Goal: Task Accomplishment & Management: Use online tool/utility

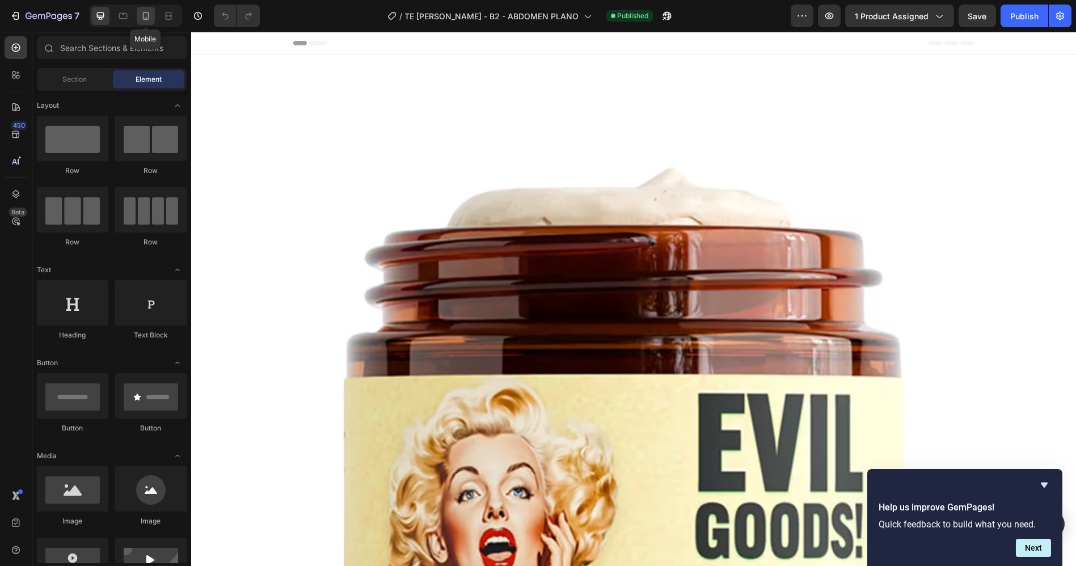
click at [144, 21] on icon at bounding box center [145, 15] width 11 height 11
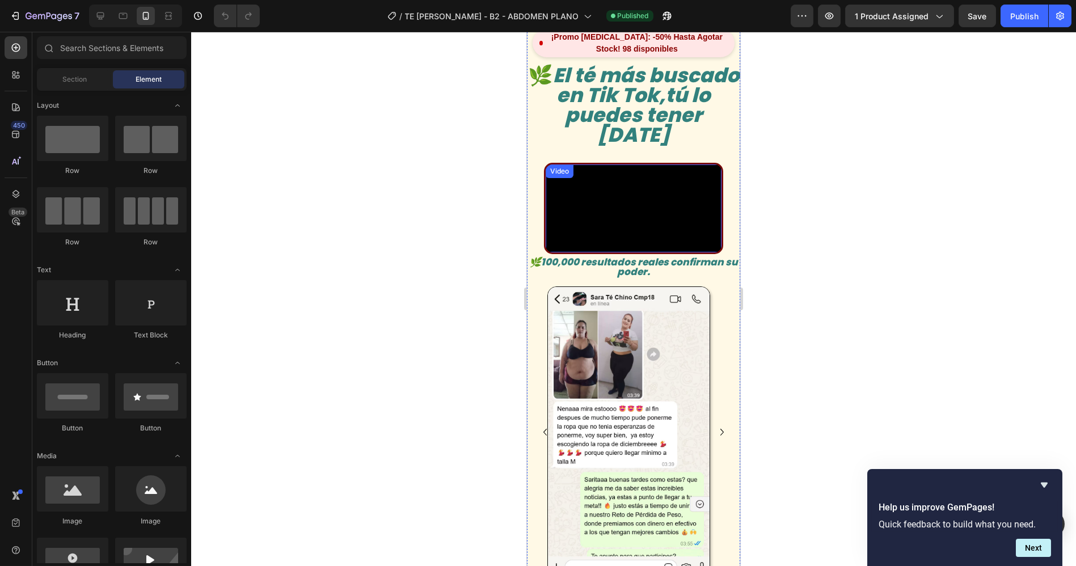
scroll to position [693, 0]
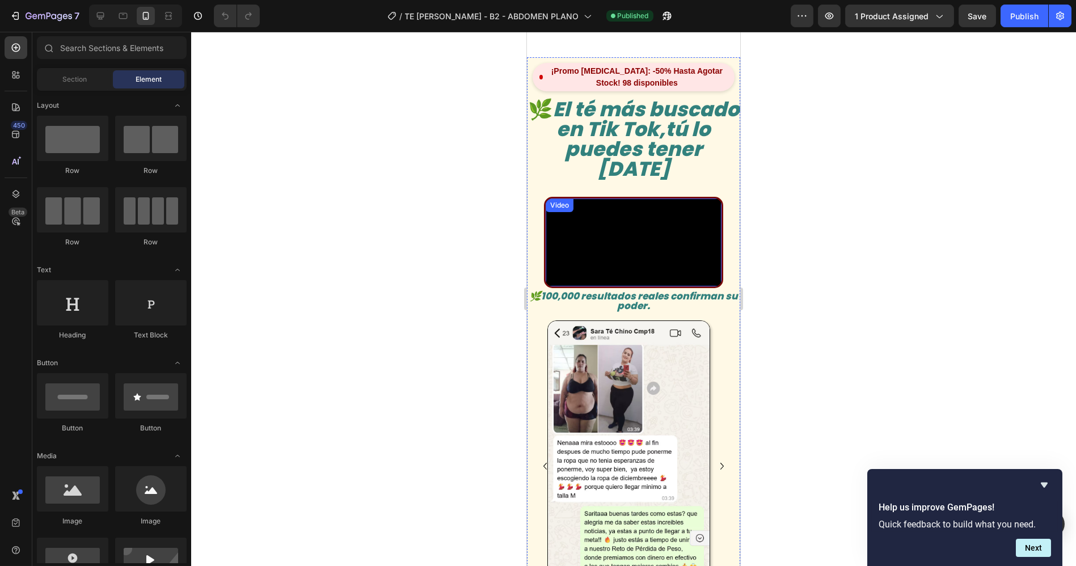
click at [631, 286] on video at bounding box center [633, 243] width 176 height 88
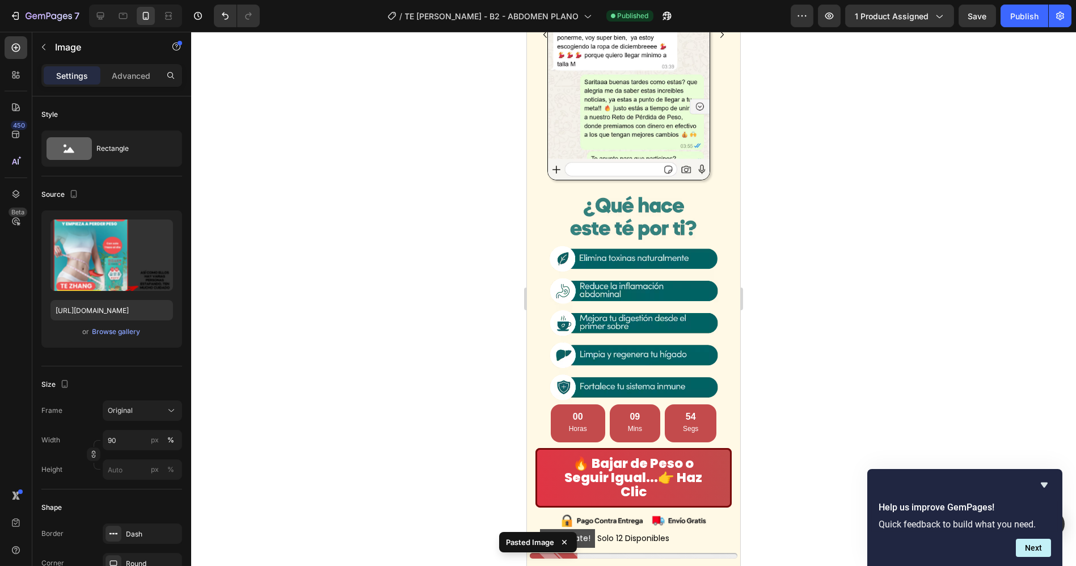
scroll to position [1132, 0]
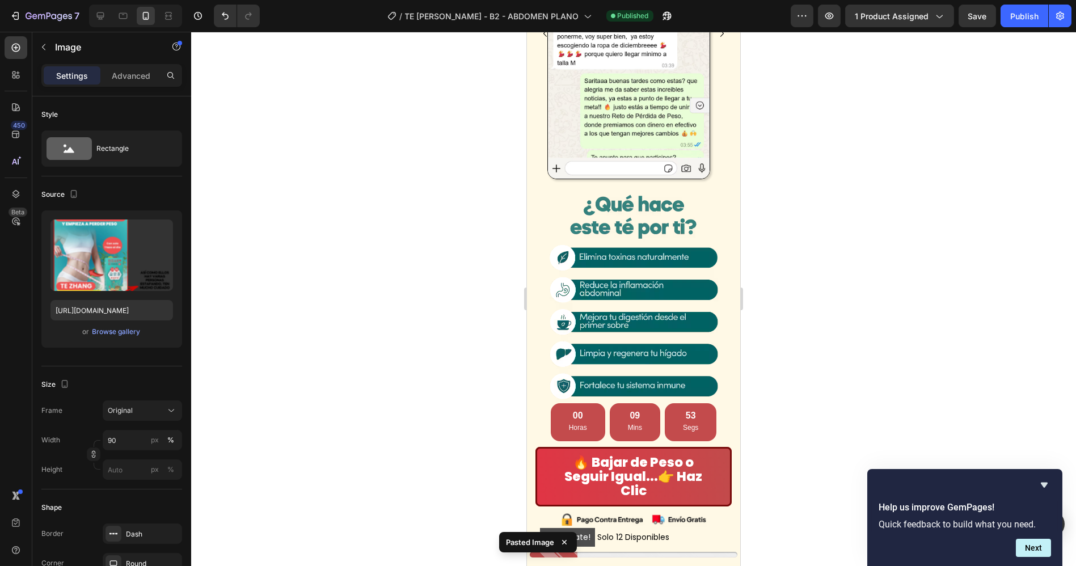
click at [811, 243] on div at bounding box center [633, 299] width 885 height 534
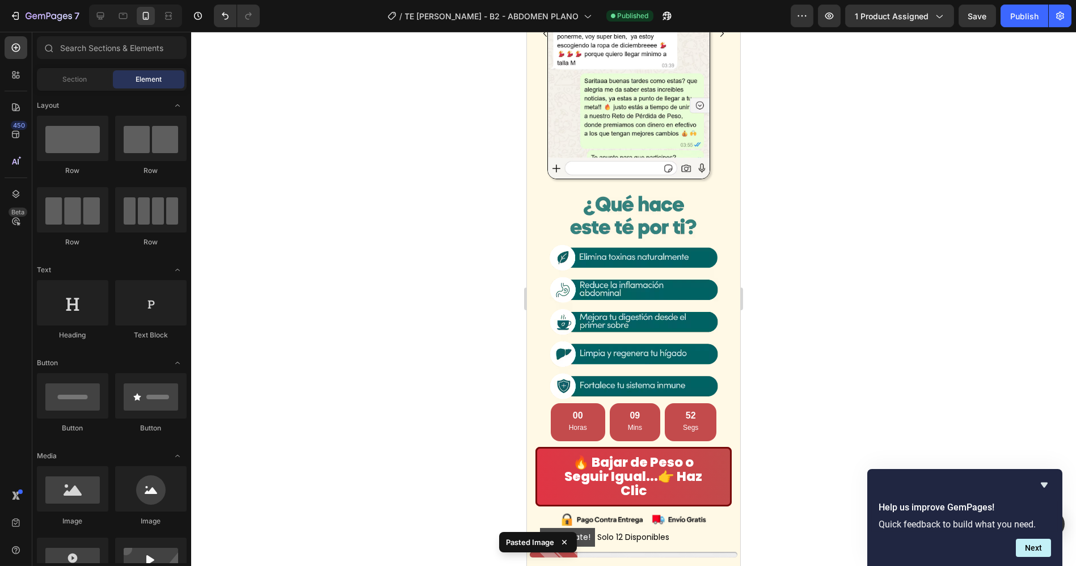
click at [795, 247] on div at bounding box center [633, 299] width 885 height 534
click at [842, 234] on div at bounding box center [633, 299] width 885 height 534
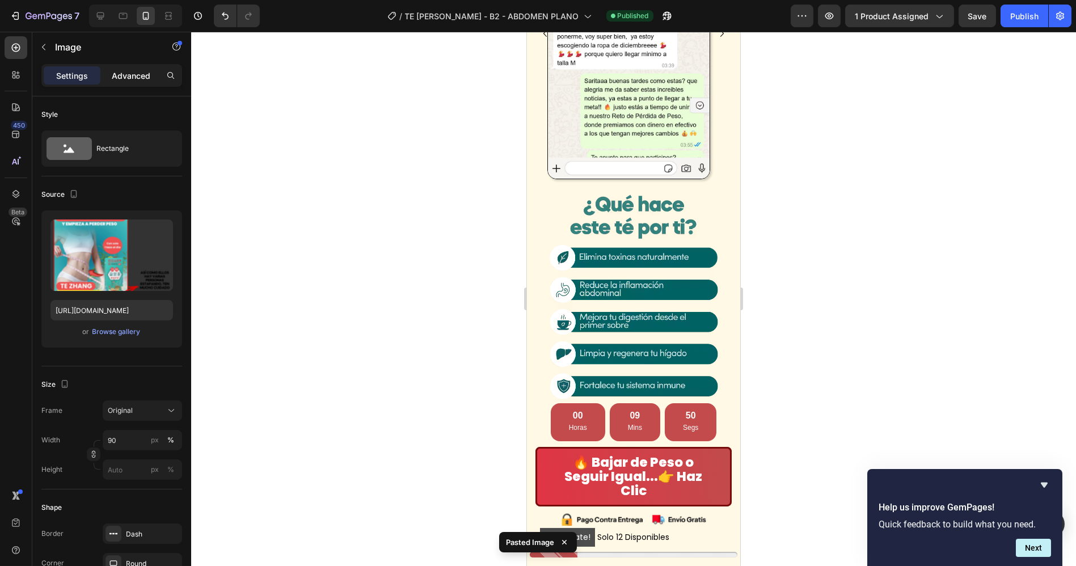
click at [128, 78] on p "Advanced" at bounding box center [131, 76] width 39 height 12
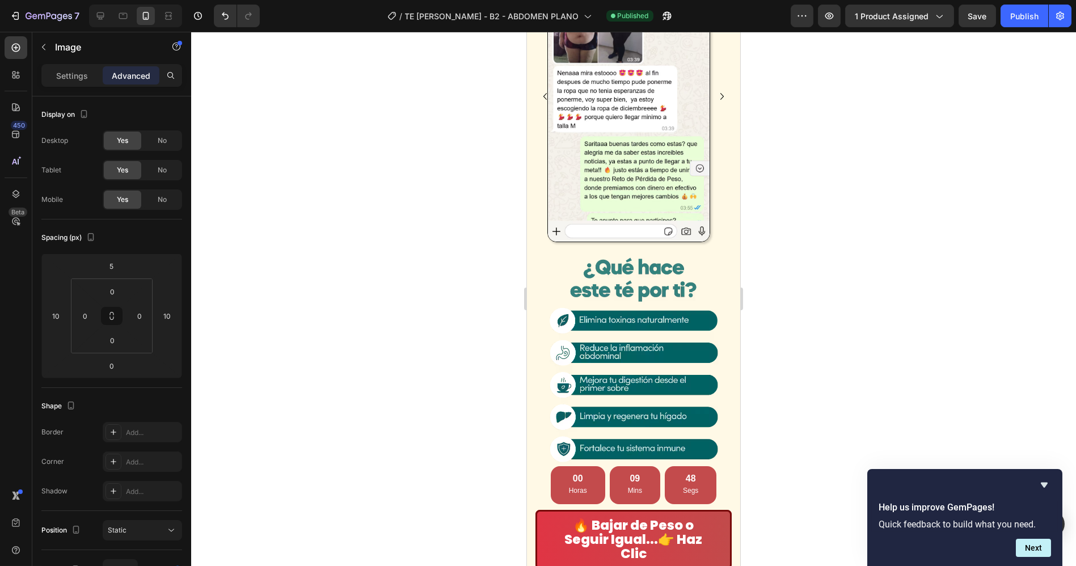
scroll to position [1069, 0]
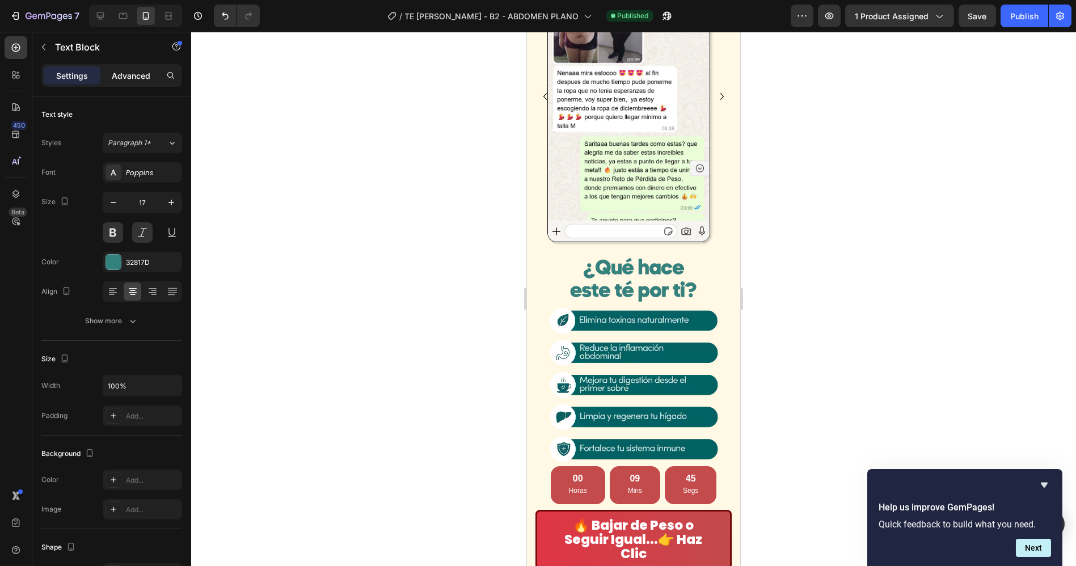
click at [134, 74] on p "Advanced" at bounding box center [131, 76] width 39 height 12
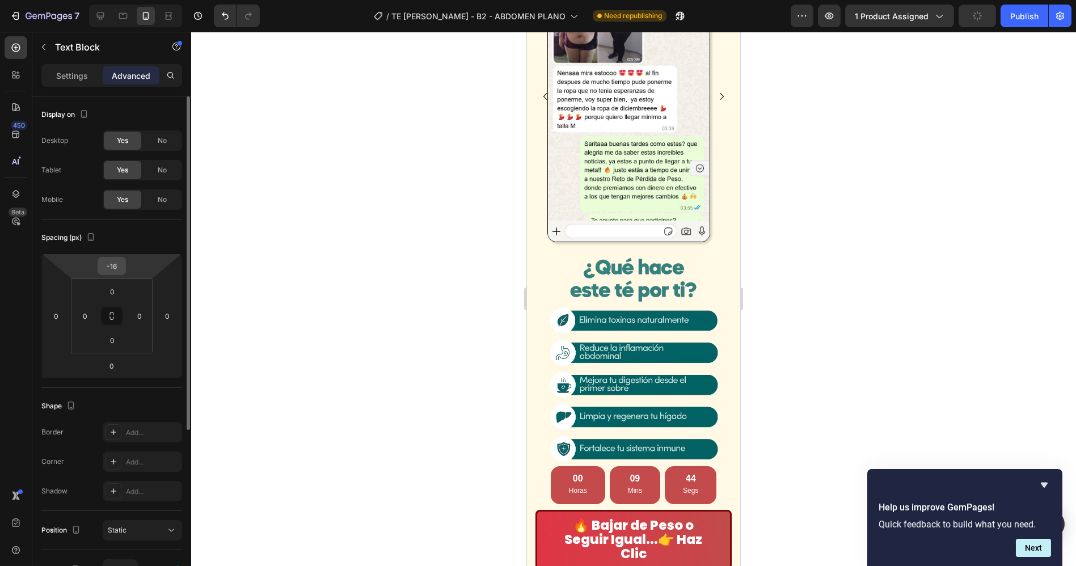
click at [113, 265] on input "-16" at bounding box center [111, 266] width 23 height 17
type input "0"
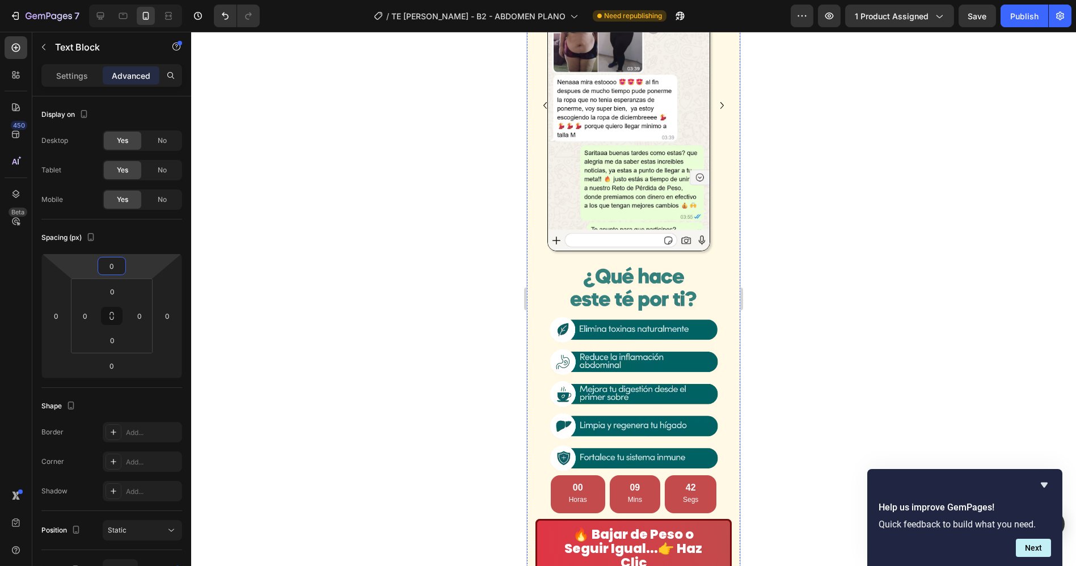
click at [110, 0] on html "7 Version history / TE [PERSON_NAME] - B2 - ABDOMEN PLANO Need republishing Pre…" at bounding box center [538, 0] width 1076 height 0
click at [121, 367] on input "0" at bounding box center [111, 365] width 23 height 17
type input "20"
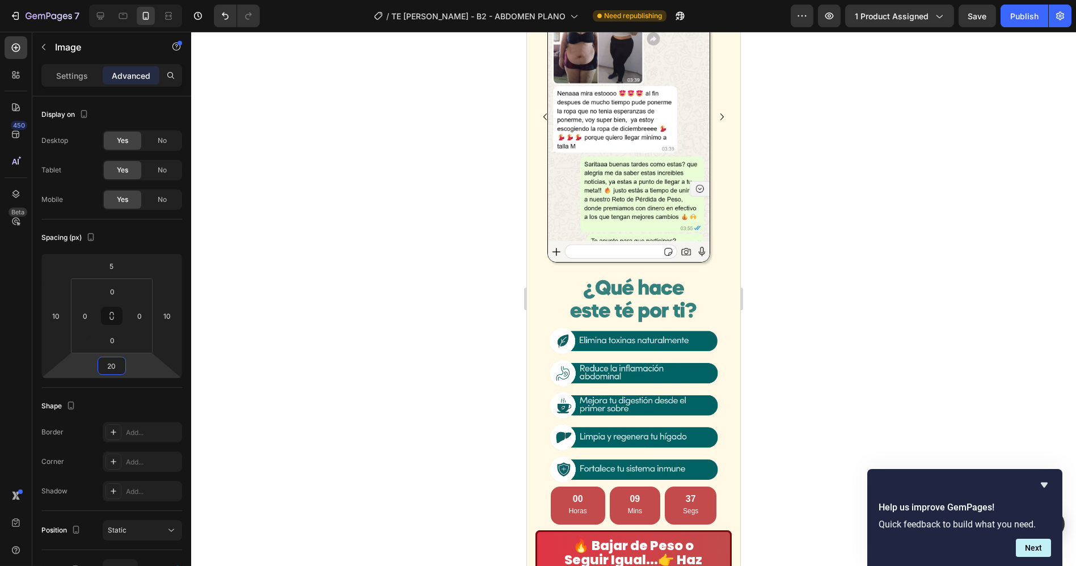
click at [974, 320] on div at bounding box center [633, 299] width 885 height 534
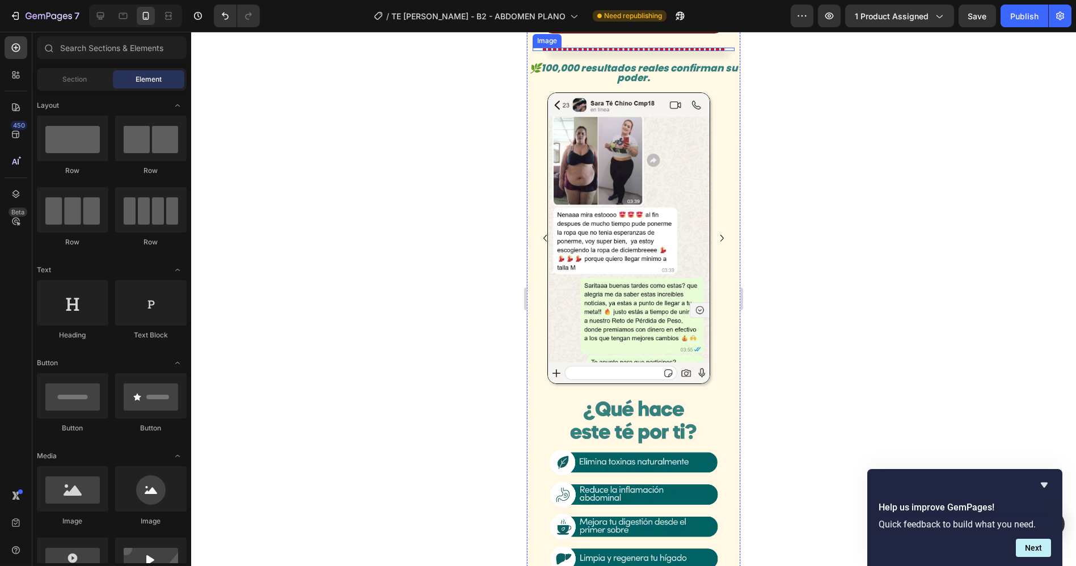
scroll to position [943, 0]
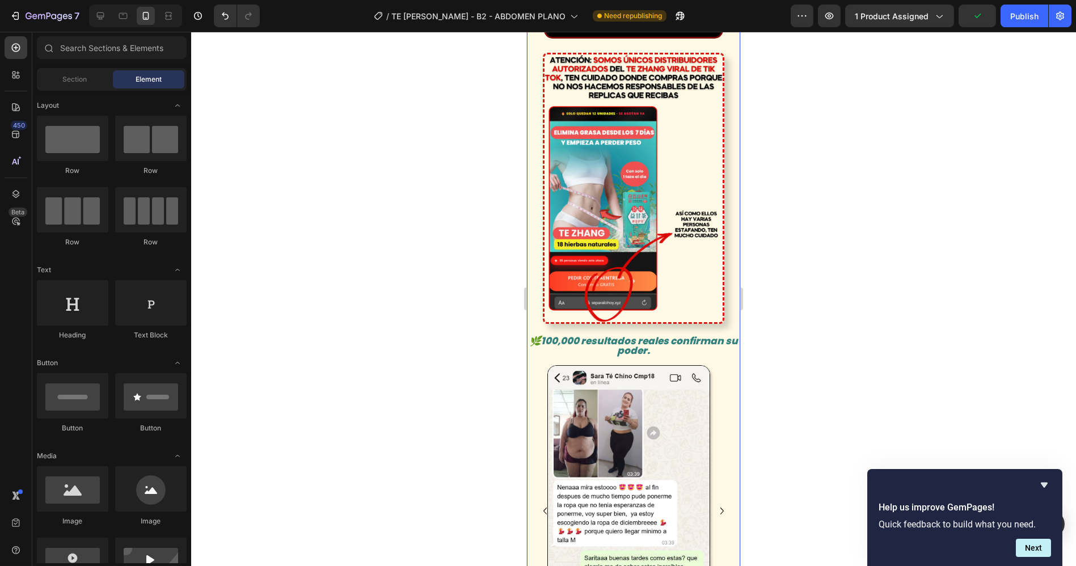
click at [1010, 28] on div "7 Version history / TE [PERSON_NAME] - B2 - ABDOMEN PLANO Need republishing Pre…" at bounding box center [538, 16] width 1076 height 32
click at [1021, 20] on div "Publish" at bounding box center [1024, 16] width 28 height 12
click at [663, 305] on img at bounding box center [633, 188] width 182 height 271
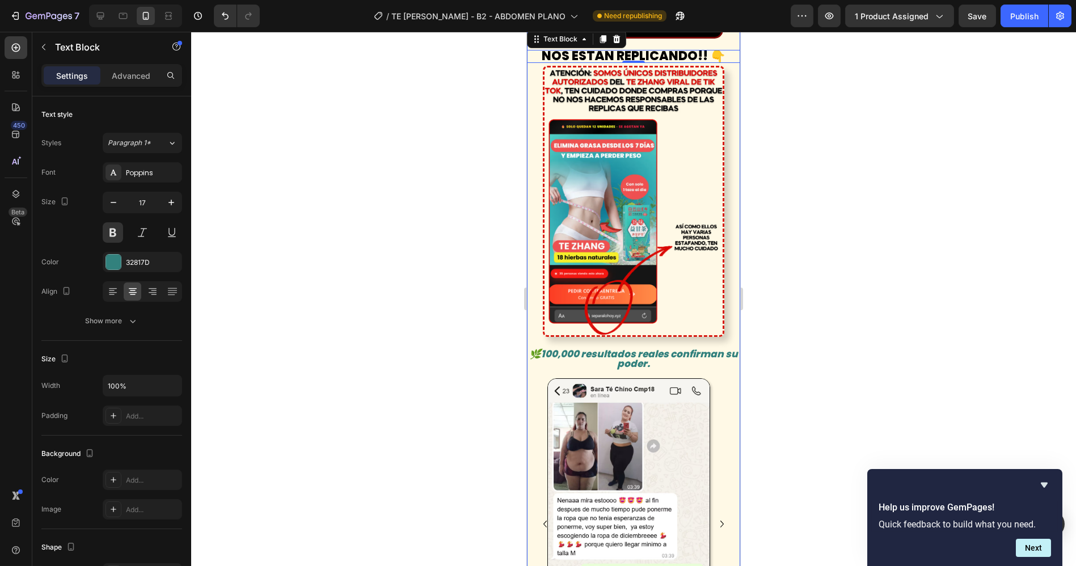
click at [631, 65] on span "NOS ESTÁN REPLICANDO!! 👇" at bounding box center [633, 56] width 184 height 18
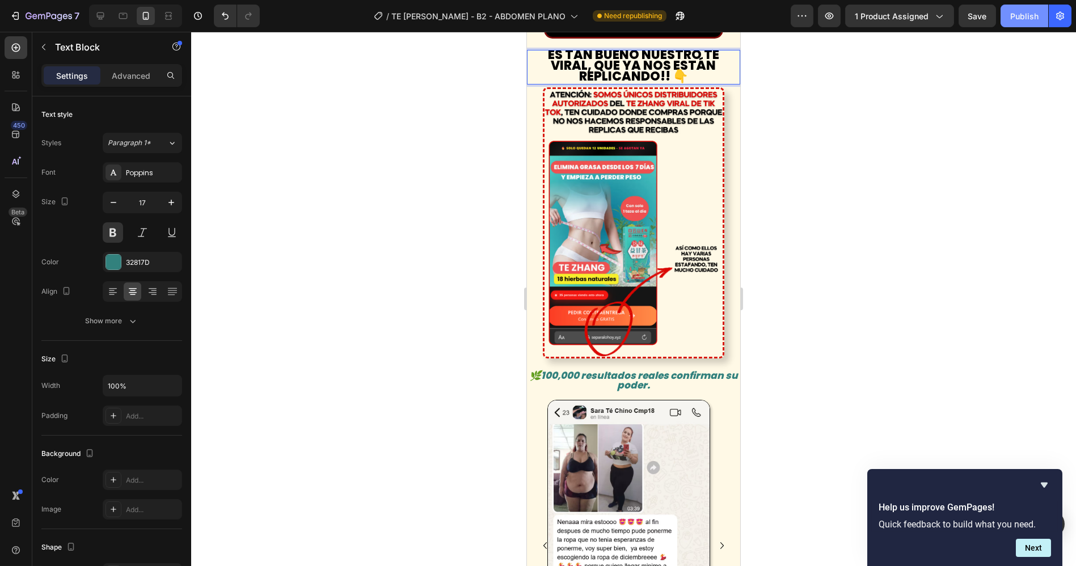
click at [1019, 14] on div "Publish" at bounding box center [1024, 16] width 28 height 12
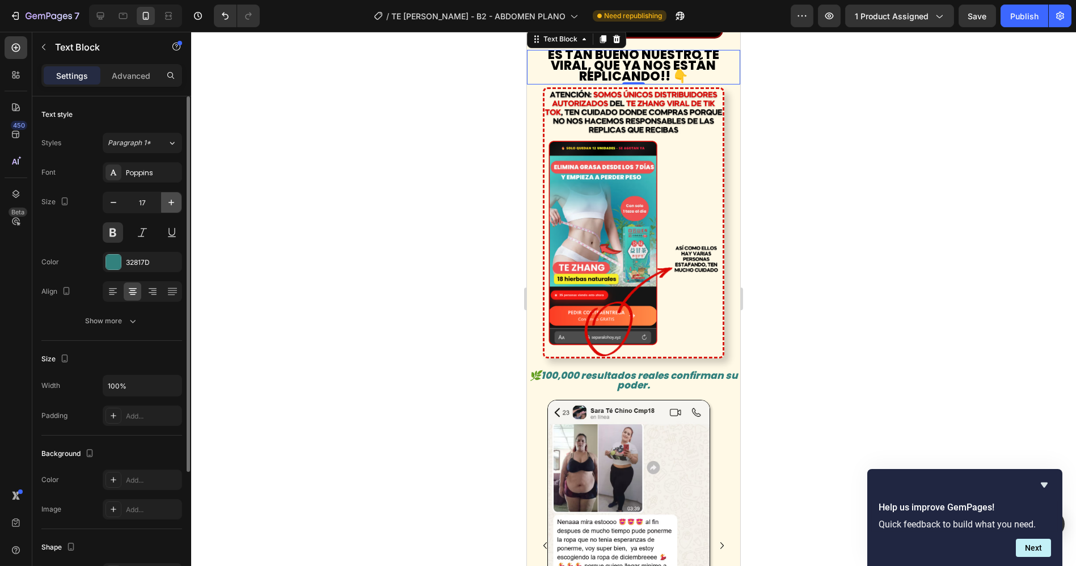
click at [166, 202] on icon "button" at bounding box center [171, 202] width 11 height 11
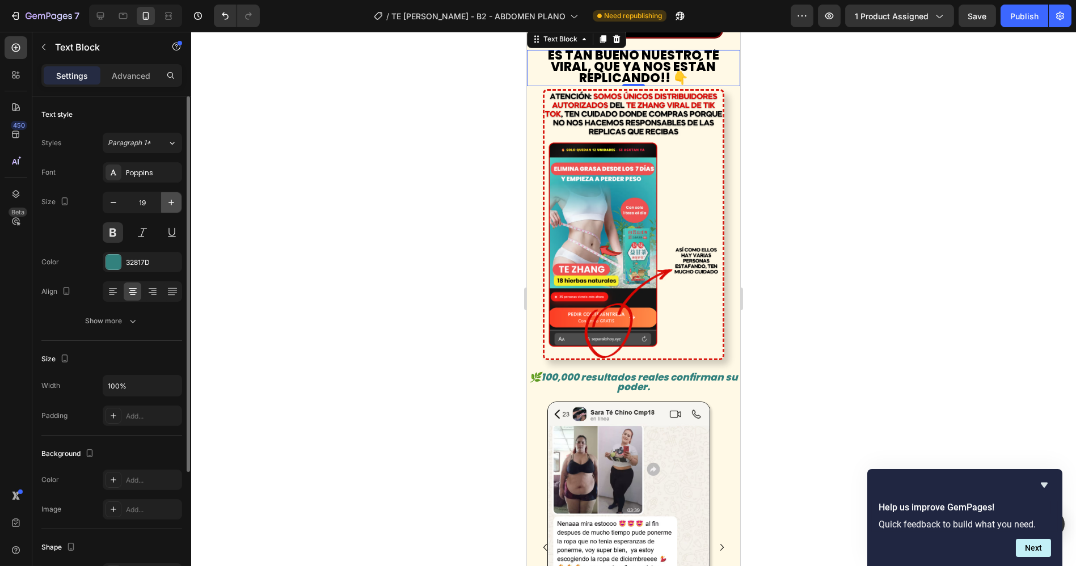
click at [166, 202] on icon "button" at bounding box center [171, 202] width 11 height 11
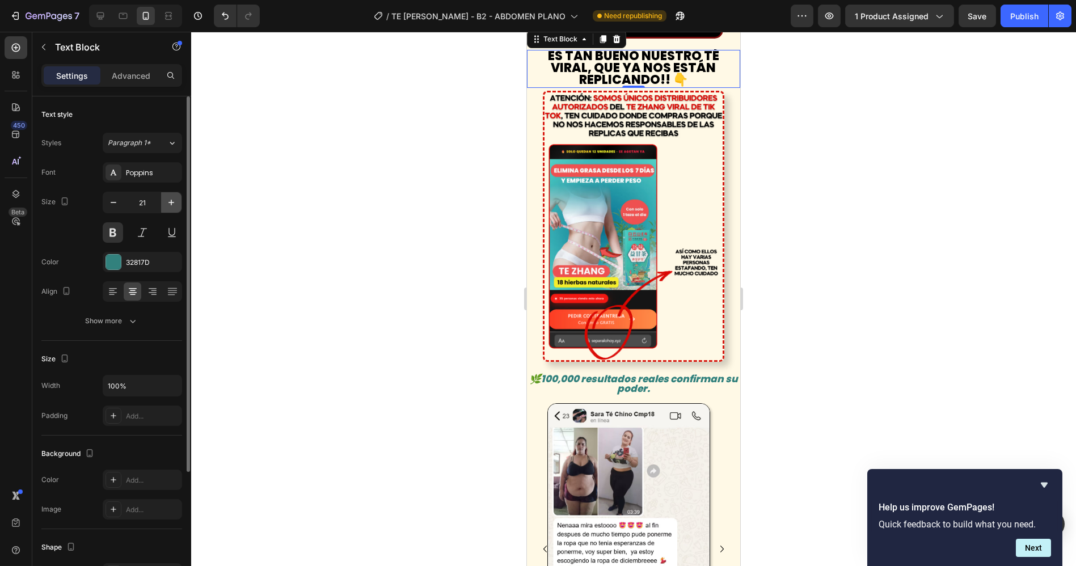
click at [166, 203] on icon "button" at bounding box center [171, 202] width 11 height 11
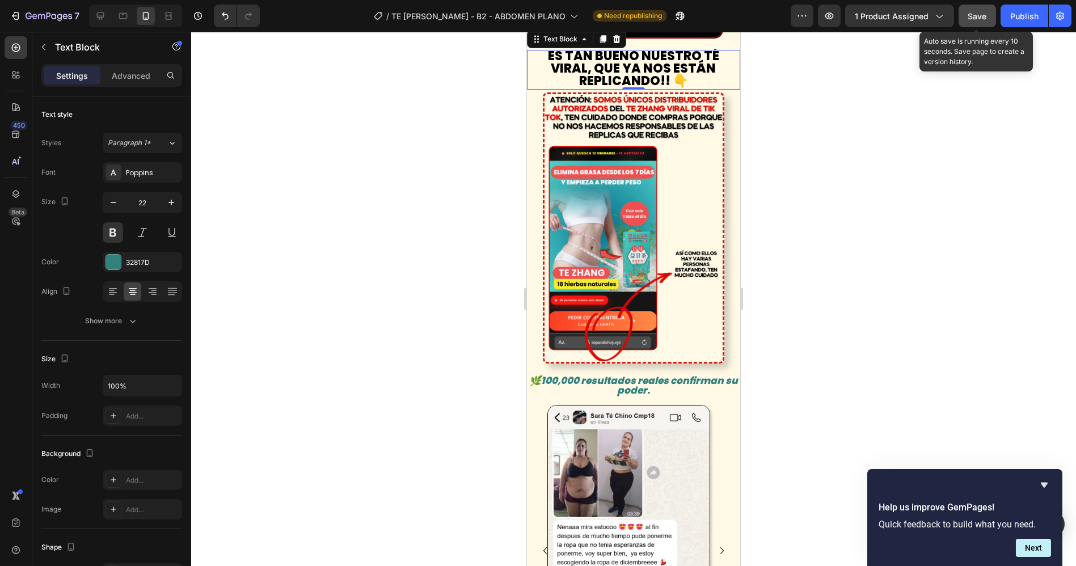
click at [985, 13] on span "Save" at bounding box center [977, 16] width 19 height 10
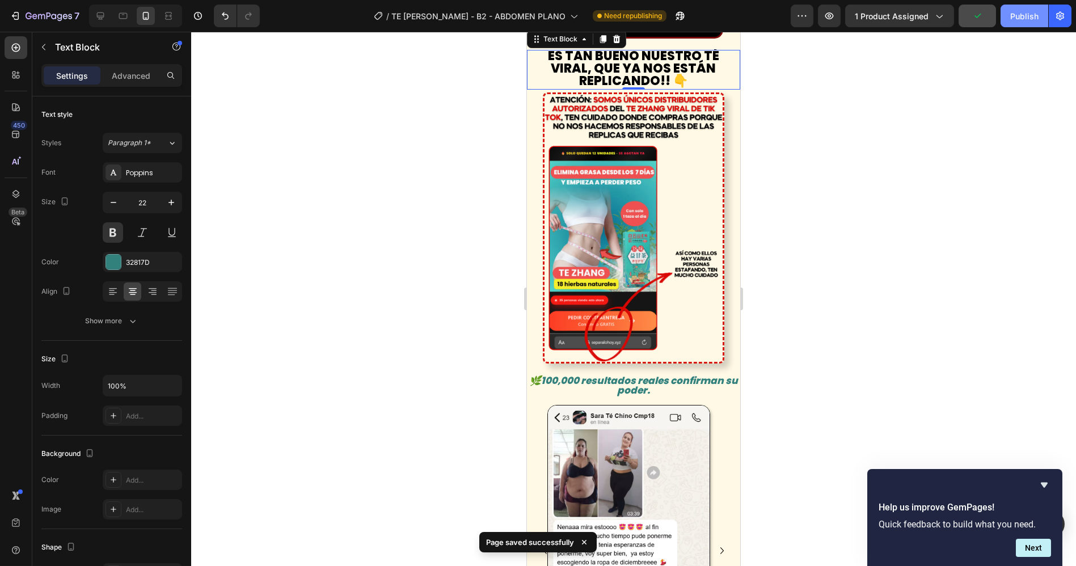
click at [1011, 14] on button "Publish" at bounding box center [1025, 16] width 48 height 23
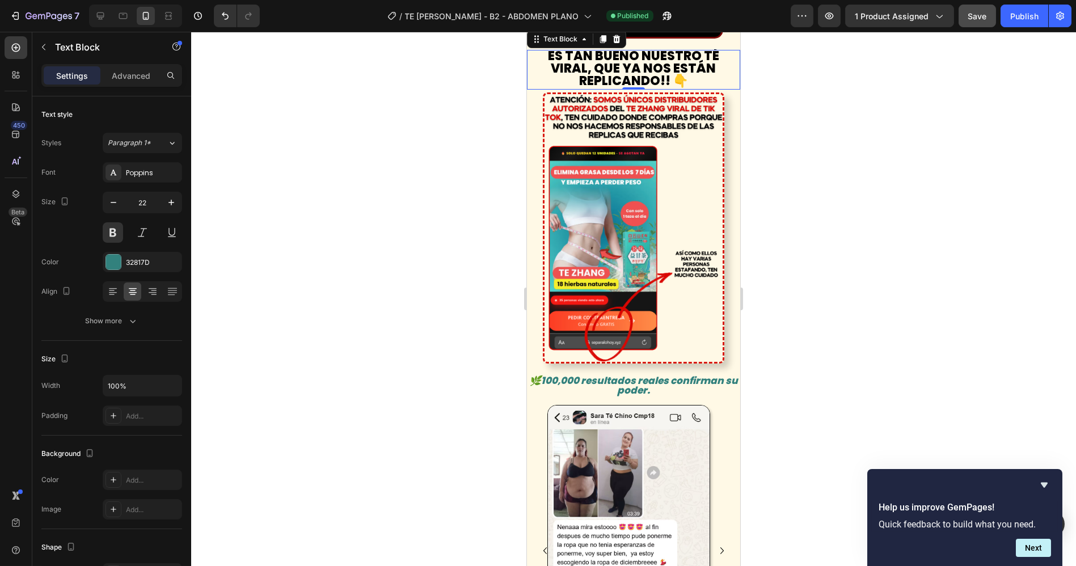
scroll to position [0, 0]
click at [655, 91] on span "ES TAN BUENO NUESTRO TÉ VIRAL, QUE YA NOS ESTÁN REPLICANDO!! 👇" at bounding box center [632, 69] width 171 height 43
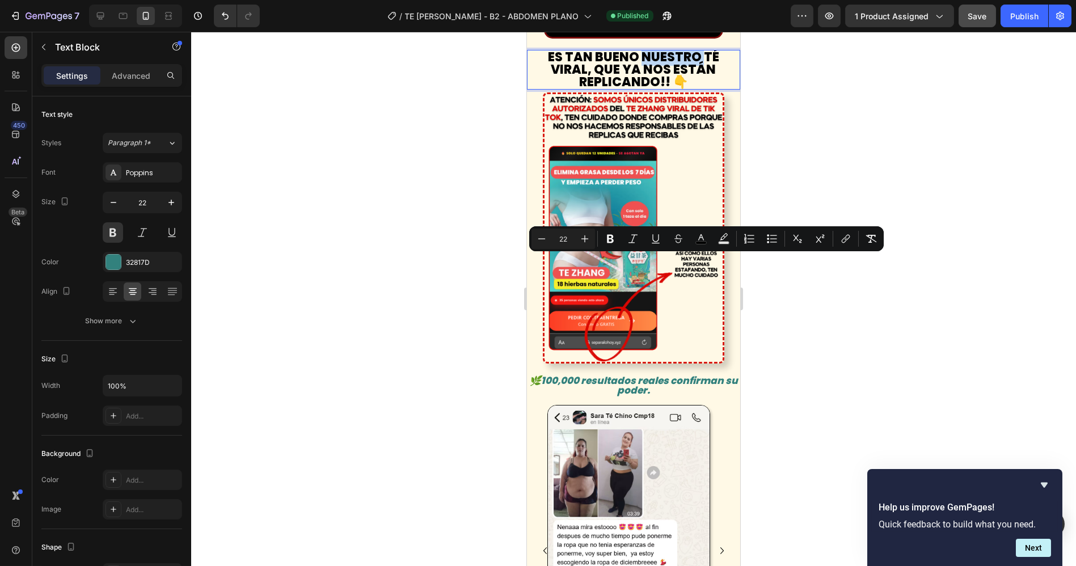
click at [697, 91] on span "ES TAN BUENO NUESTRO TÉ VIRAL, QUE YA NOS ESTÁN REPLICANDO!! 👇" at bounding box center [632, 69] width 171 height 43
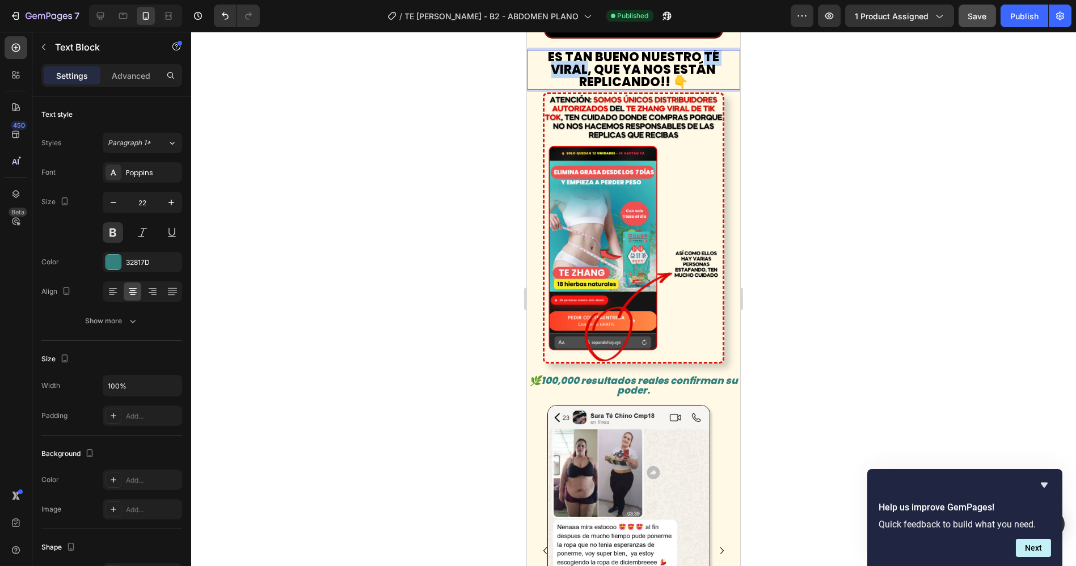
drag, startPoint x: 698, startPoint y: 264, endPoint x: 581, endPoint y: 278, distance: 117.7
click at [581, 91] on span "ES TAN BUENO NUESTRO TÉ VIRAL, QUE YA NOS ESTÁN REPLICANDO!! 👇" at bounding box center [632, 69] width 171 height 43
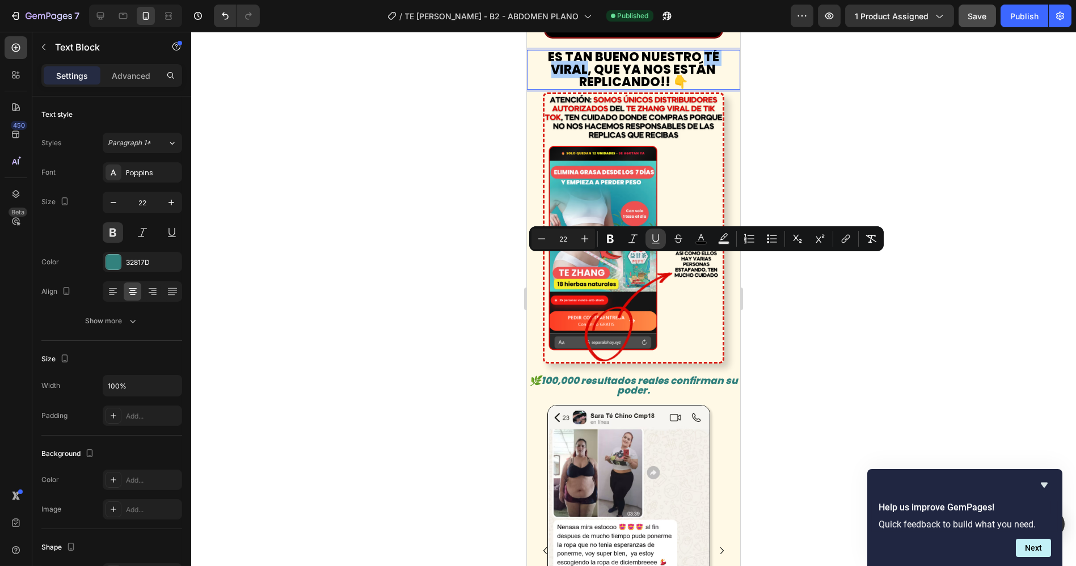
click at [657, 242] on icon "Editor contextual toolbar" at bounding box center [655, 238] width 11 height 11
click at [1023, 15] on div "Publish" at bounding box center [1024, 16] width 28 height 12
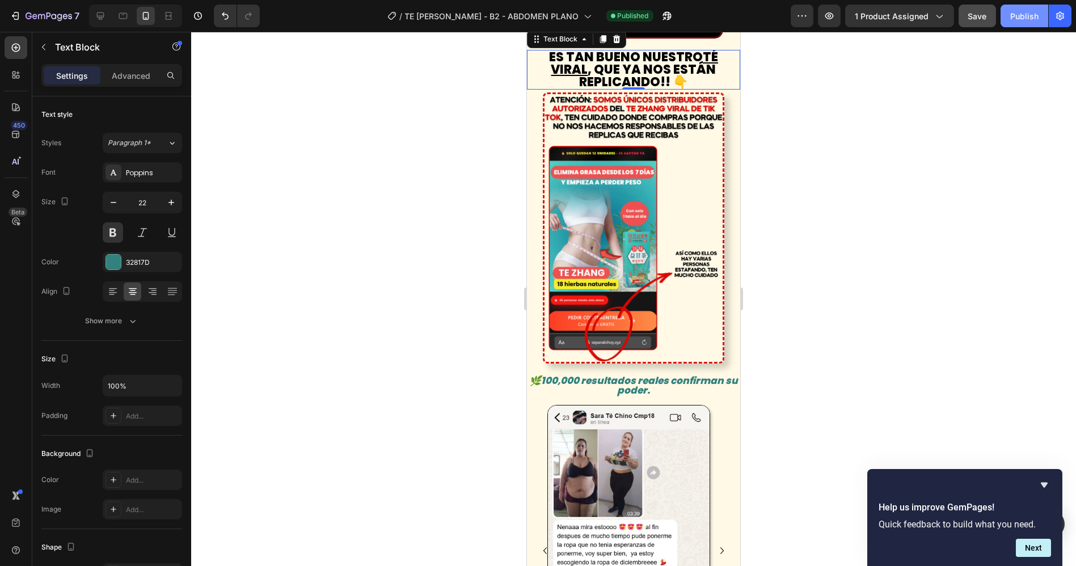
click at [1017, 16] on div "Publish" at bounding box center [1024, 16] width 28 height 12
click at [1032, 18] on div "Publish" at bounding box center [1024, 16] width 28 height 12
click at [171, 206] on icon "button" at bounding box center [171, 202] width 11 height 11
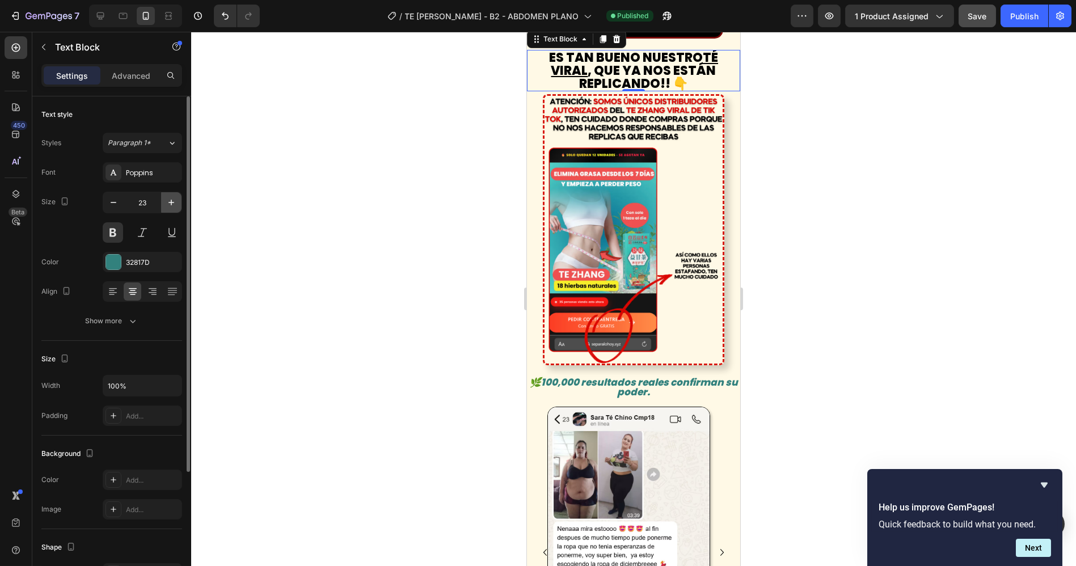
type input "24"
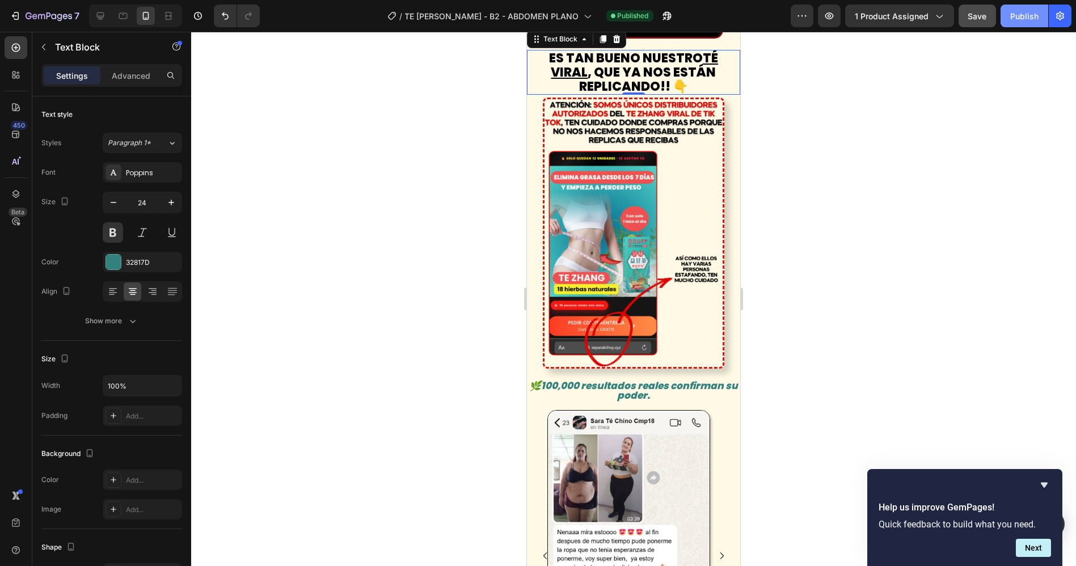
click at [1016, 17] on div "Publish" at bounding box center [1024, 16] width 28 height 12
click at [1042, 22] on button "Publish" at bounding box center [1025, 16] width 48 height 23
